Goal: Task Accomplishment & Management: Complete application form

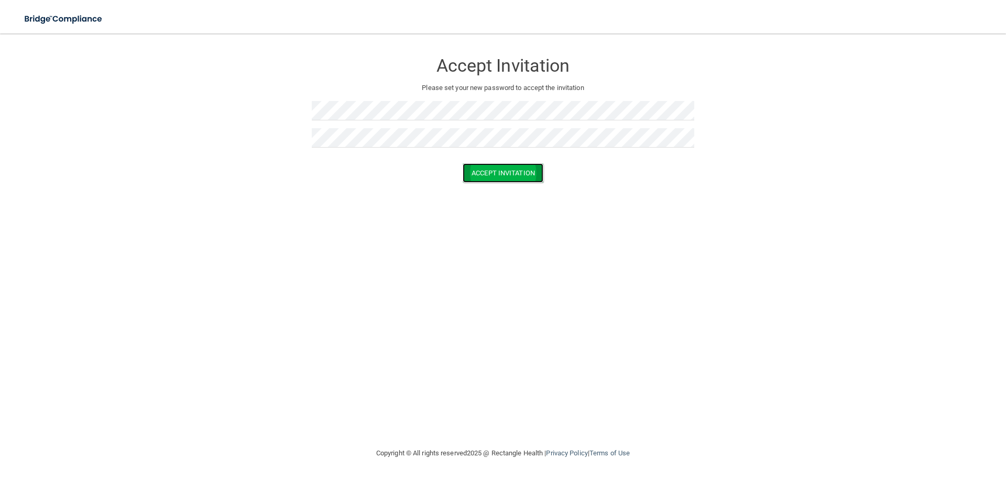
click at [500, 170] on button "Accept Invitation" at bounding box center [503, 172] width 81 height 19
click at [500, 184] on button "Accept Invitation" at bounding box center [503, 188] width 81 height 19
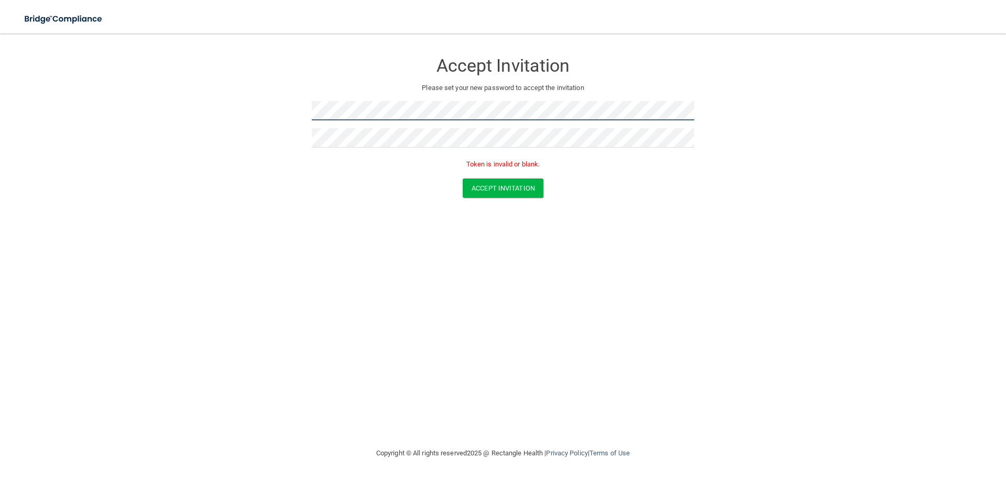
click at [272, 104] on form "Accept Invitation Please set your new password to accept the invitation Token i…" at bounding box center [503, 127] width 964 height 167
click at [523, 196] on button "Accept Invitation" at bounding box center [503, 188] width 81 height 19
click at [495, 191] on button "Accept Invitation" at bounding box center [503, 188] width 81 height 19
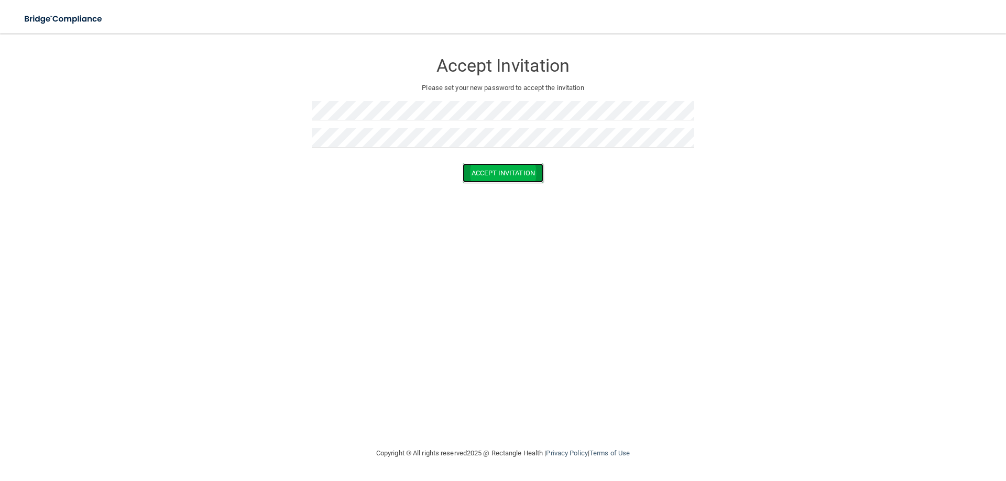
click at [499, 178] on button "Accept Invitation" at bounding box center [503, 172] width 81 height 19
drag, startPoint x: 425, startPoint y: 93, endPoint x: 435, endPoint y: 92, distance: 10.5
click at [425, 93] on p "Please set your new password to accept the invitation" at bounding box center [503, 88] width 367 height 13
drag, startPoint x: 456, startPoint y: 91, endPoint x: 465, endPoint y: 89, distance: 9.6
click at [464, 89] on p "Please set your new password to accept the invitation" at bounding box center [503, 88] width 367 height 13
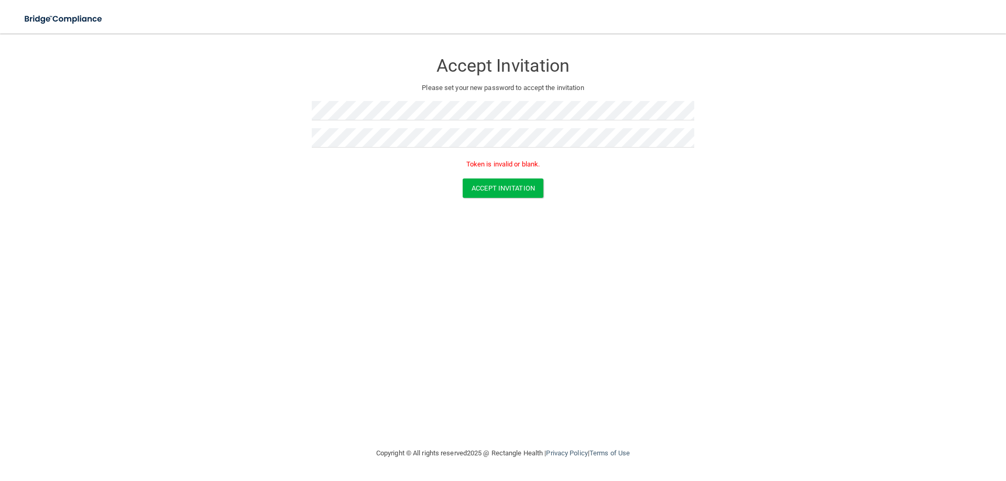
drag, startPoint x: 492, startPoint y: 77, endPoint x: 503, endPoint y: 56, distance: 23.4
click at [495, 75] on div "Accept Invitation" at bounding box center [503, 63] width 382 height 38
drag, startPoint x: 503, startPoint y: 56, endPoint x: 378, endPoint y: 40, distance: 126.6
click at [491, 57] on h3 "Accept Invitation" at bounding box center [503, 65] width 382 height 19
click at [494, 176] on button "Accept Invitation" at bounding box center [503, 172] width 81 height 19
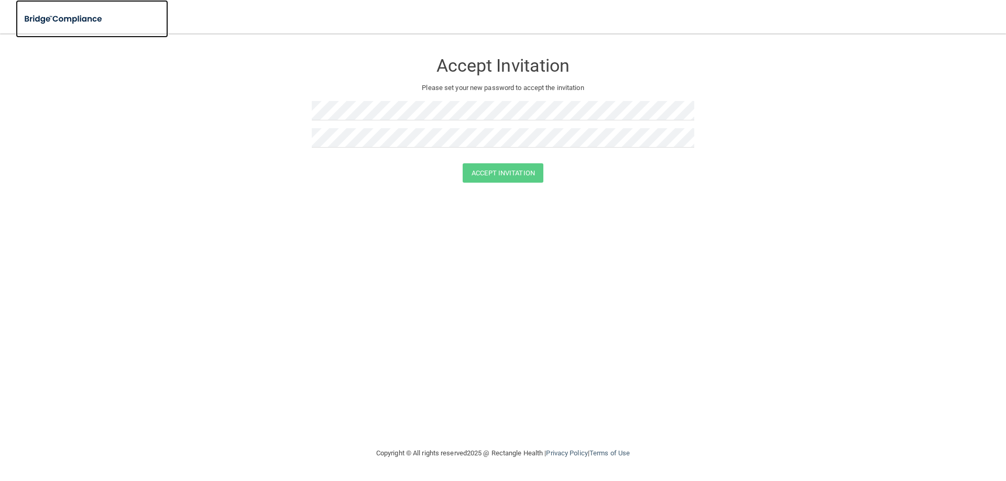
click at [51, 19] on img at bounding box center [64, 18] width 96 height 21
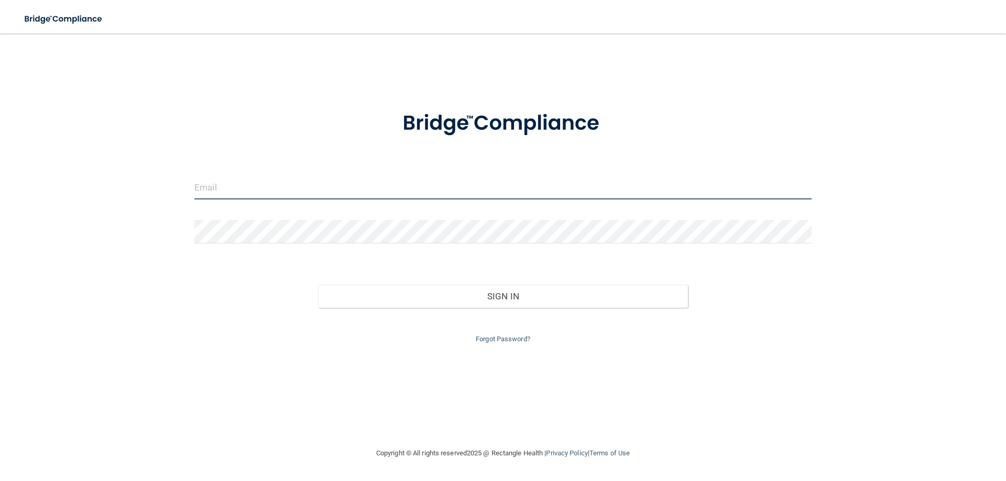
click at [233, 192] on input "email" at bounding box center [502, 188] width 617 height 24
type input "[PERSON_NAME][EMAIL_ADDRESS][DOMAIN_NAME]"
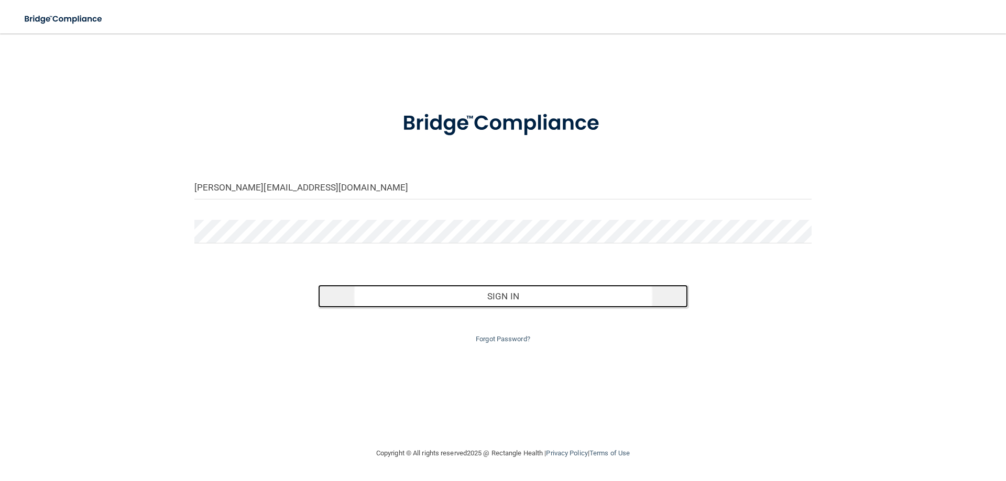
click at [506, 298] on button "Sign In" at bounding box center [503, 296] width 370 height 23
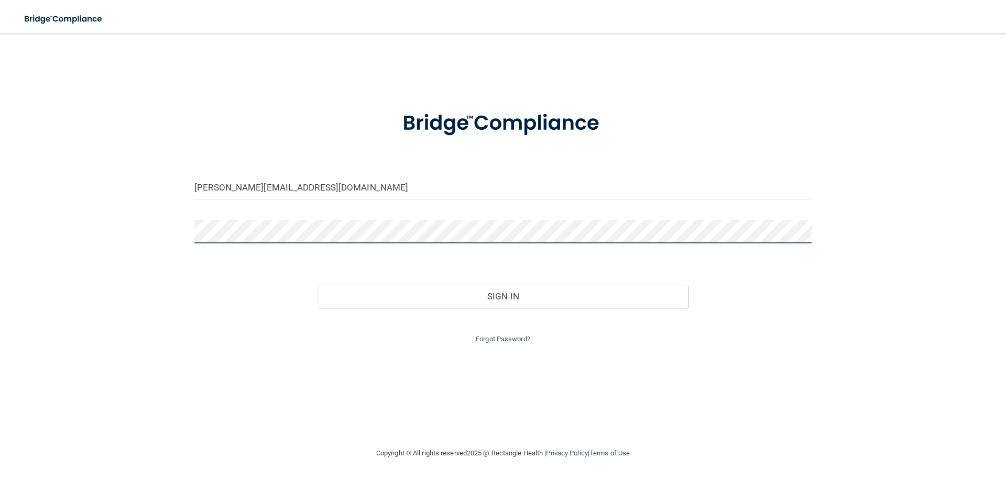
click at [318, 285] on button "Sign In" at bounding box center [503, 296] width 370 height 23
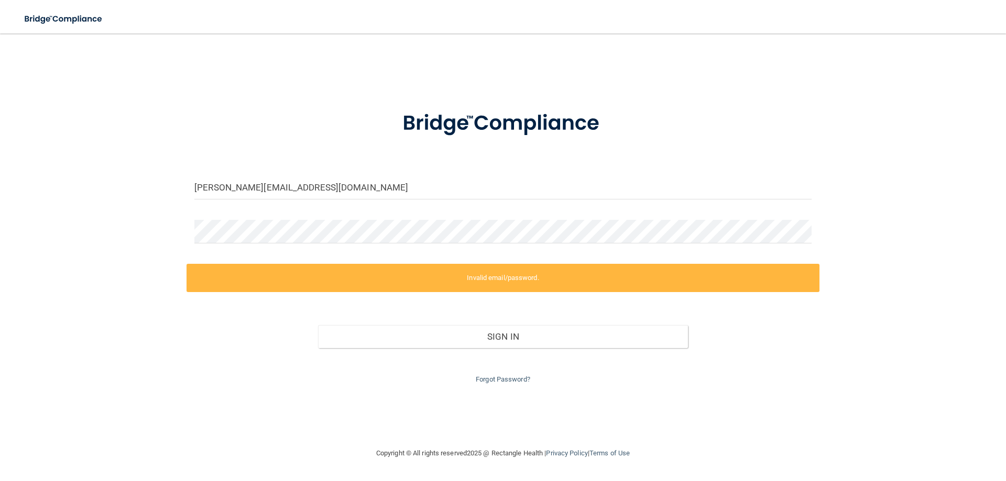
click at [508, 372] on div "Forgot Password?" at bounding box center [503, 367] width 633 height 38
click at [504, 380] on link "Forgot Password?" at bounding box center [503, 380] width 54 height 8
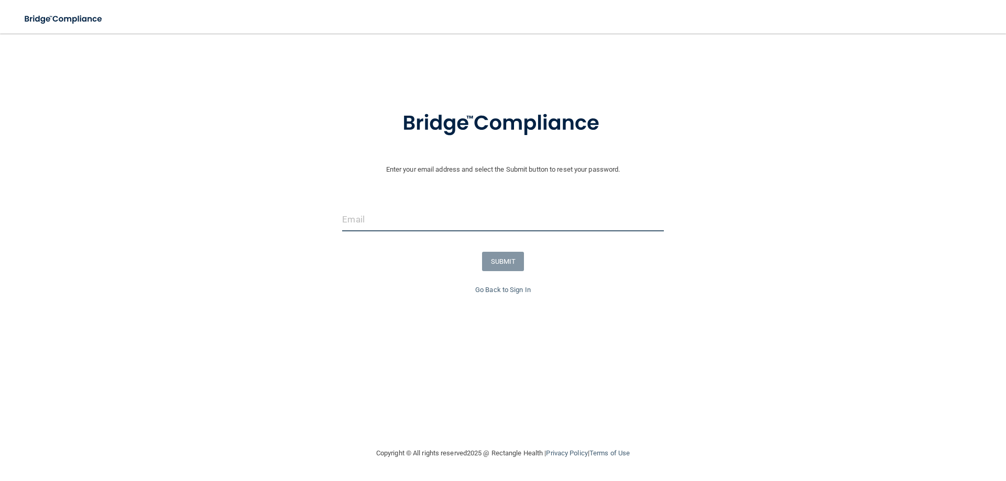
click at [404, 211] on input "email" at bounding box center [502, 220] width 321 height 24
type input "[PERSON_NAME][EMAIL_ADDRESS][DOMAIN_NAME]"
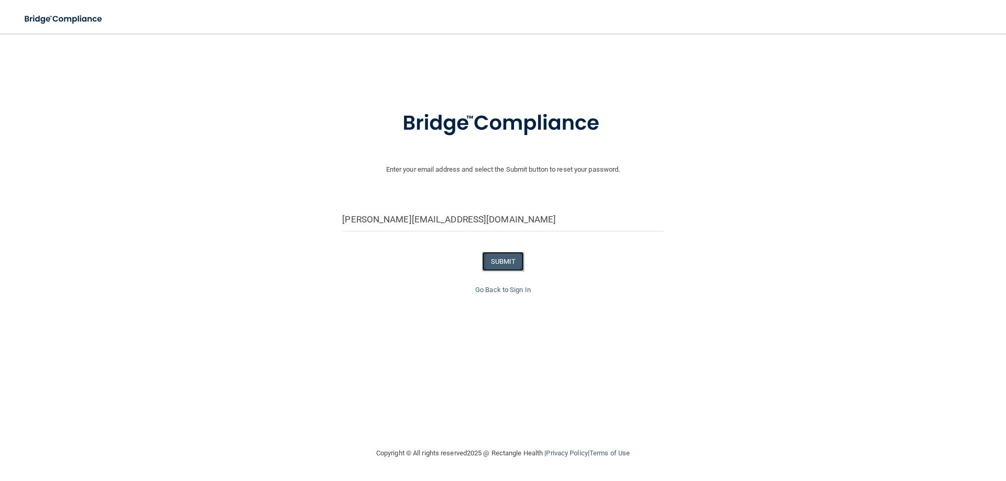
click at [505, 265] on button "SUBMIT" at bounding box center [503, 261] width 42 height 19
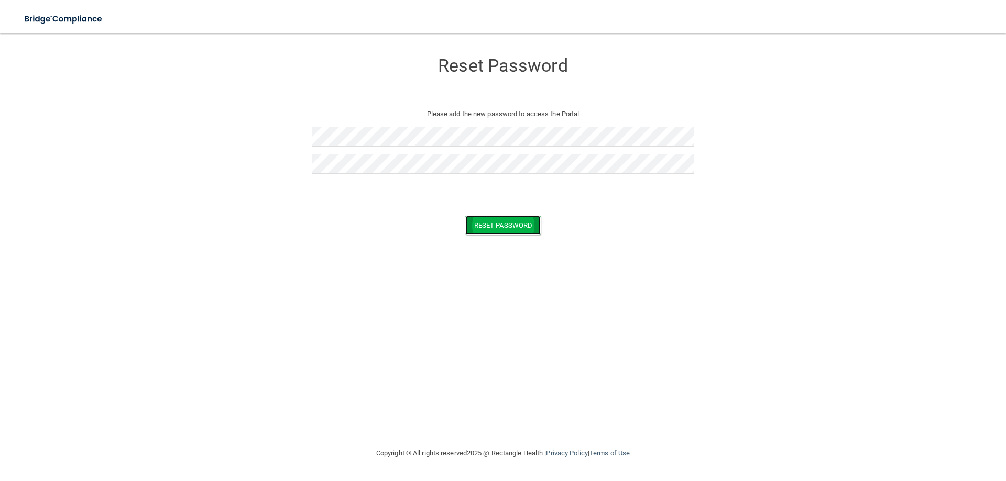
click at [486, 224] on button "Reset Password" at bounding box center [502, 225] width 75 height 19
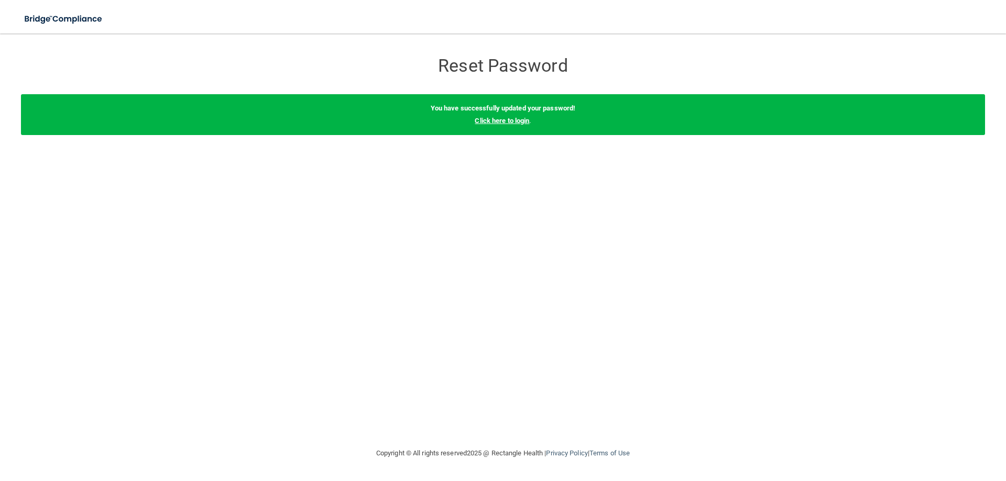
click at [500, 120] on link "Click here to login" at bounding box center [502, 121] width 54 height 8
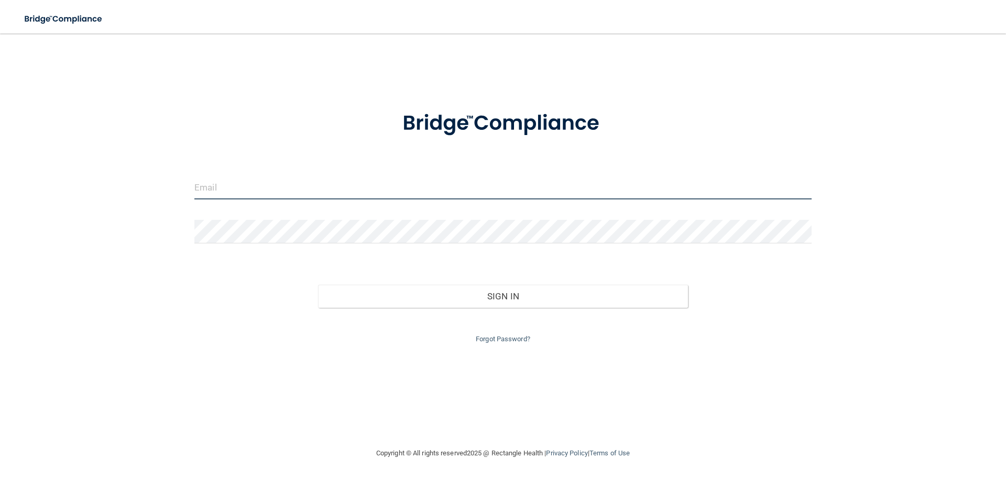
click at [216, 188] on input "email" at bounding box center [502, 188] width 617 height 24
type input "[PERSON_NAME][EMAIL_ADDRESS][DOMAIN_NAME]"
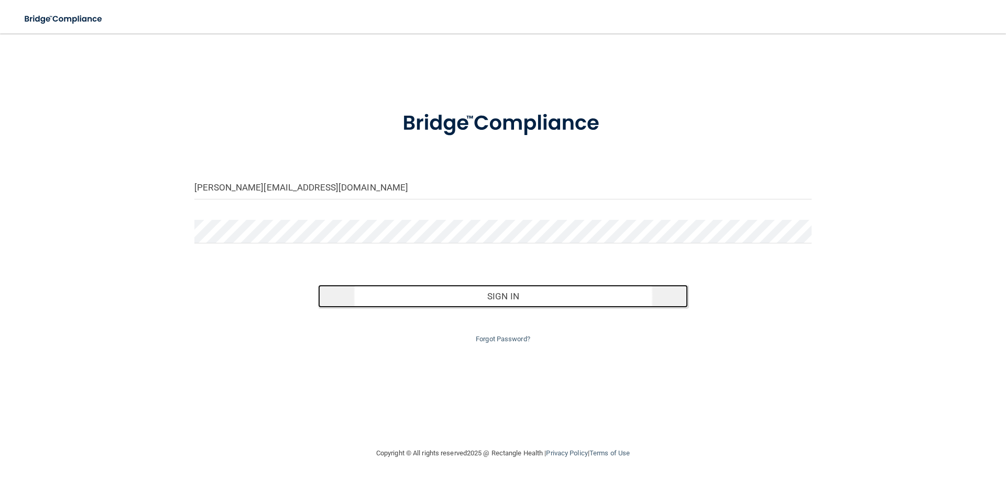
click at [503, 298] on button "Sign In" at bounding box center [503, 296] width 370 height 23
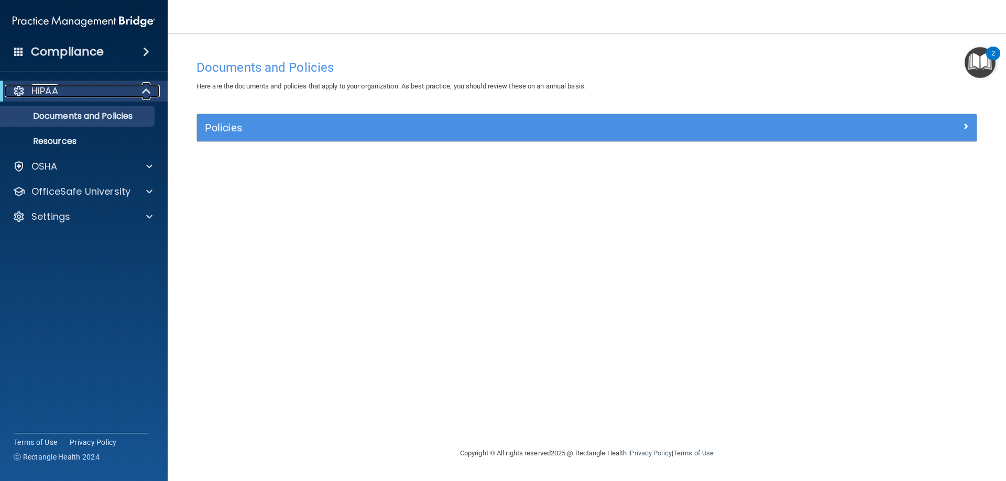
click at [46, 94] on p "HIPAA" at bounding box center [44, 91] width 27 height 13
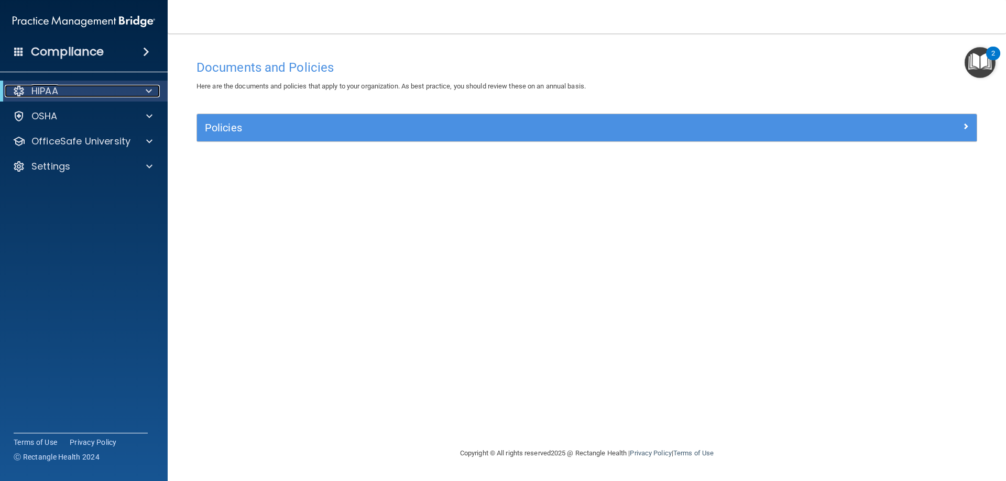
click at [46, 94] on p "HIPAA" at bounding box center [44, 91] width 27 height 13
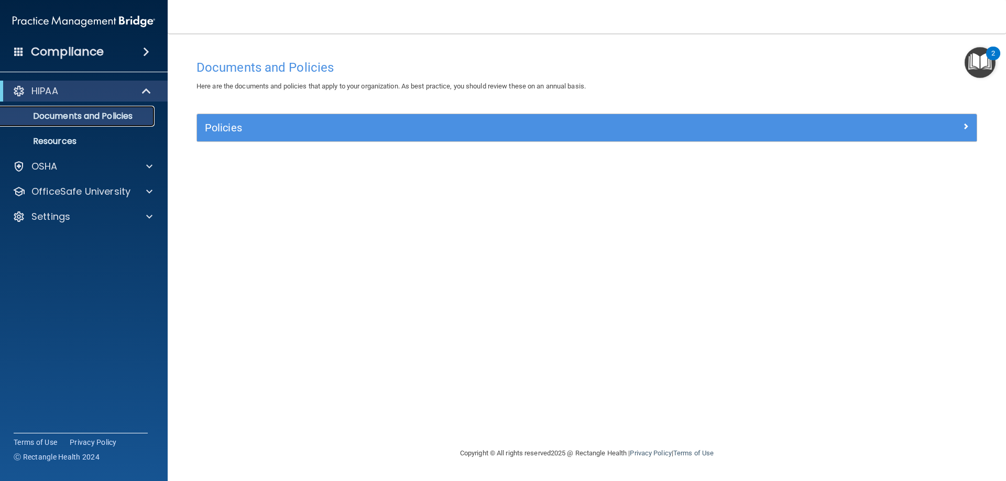
click at [59, 115] on p "Documents and Policies" at bounding box center [78, 116] width 143 height 10
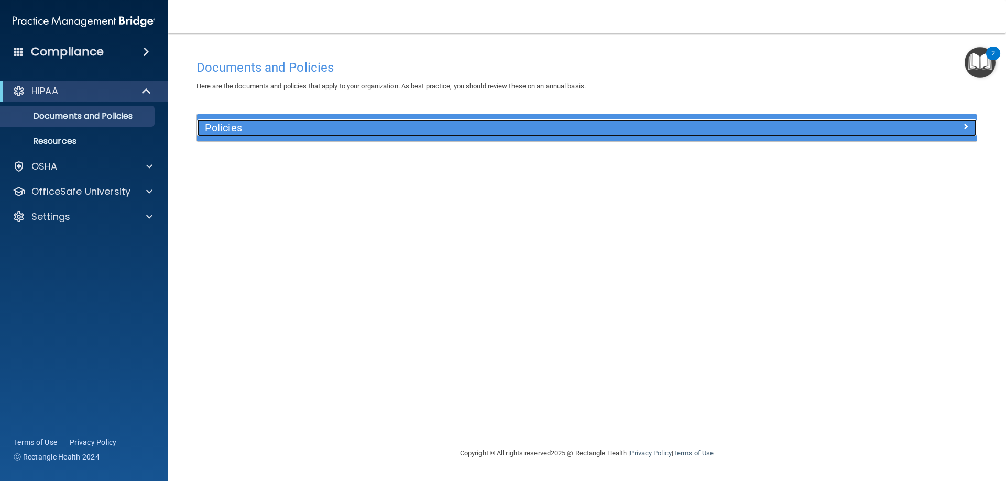
click at [229, 129] on h5 "Policies" at bounding box center [489, 128] width 569 height 12
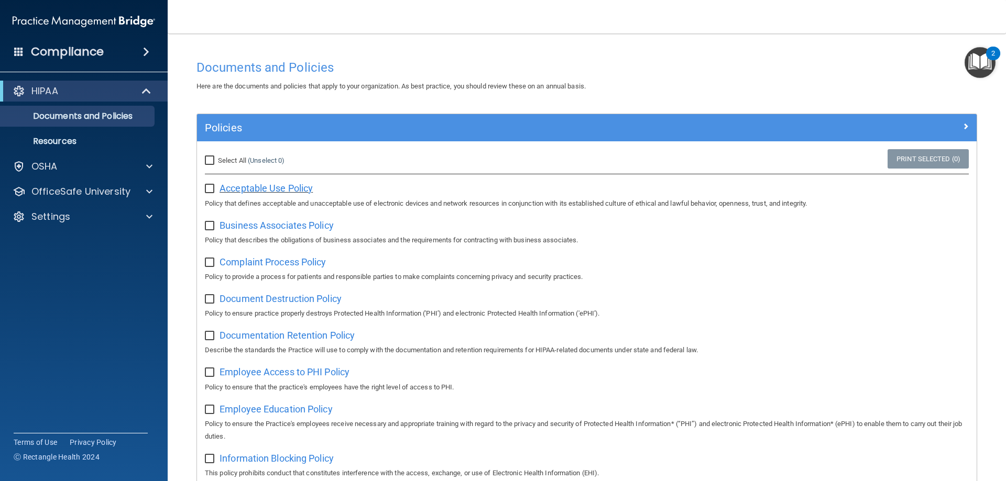
click at [270, 189] on span "Acceptable Use Policy" at bounding box center [266, 188] width 93 height 11
click at [80, 142] on p "Resources" at bounding box center [78, 141] width 143 height 10
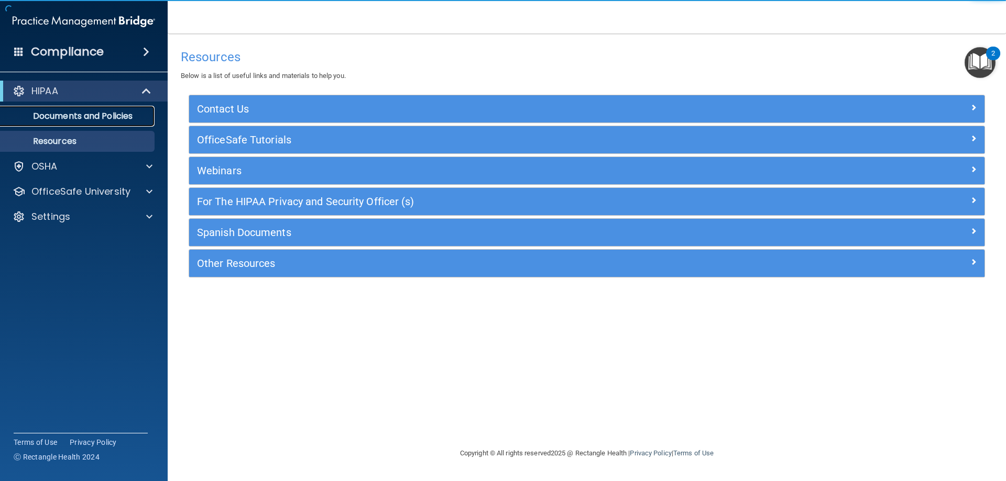
click at [73, 116] on p "Documents and Policies" at bounding box center [78, 116] width 143 height 10
